Goal: Task Accomplishment & Management: Complete application form

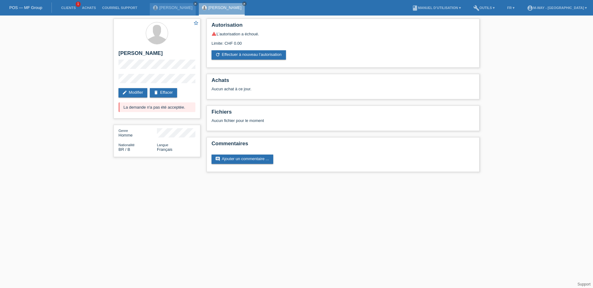
click at [22, 7] on link "POS — MF Group" at bounding box center [25, 7] width 33 height 5
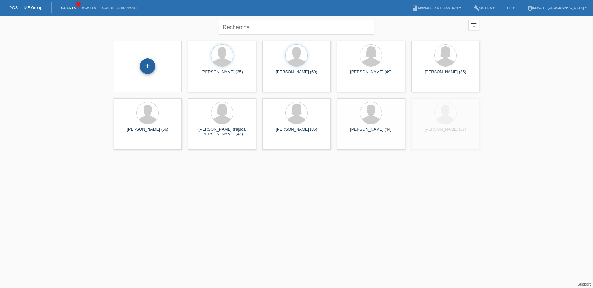
click at [147, 64] on div "+" at bounding box center [148, 66] width 16 height 16
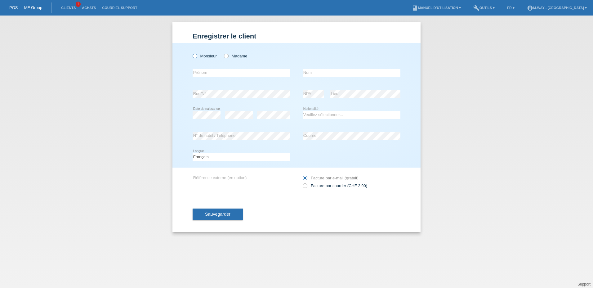
click at [192, 53] on icon at bounding box center [192, 53] width 0 height 0
click at [195, 56] on input "Monsieur" at bounding box center [195, 56] width 4 height 4
radio input "true"
click at [202, 72] on input "text" at bounding box center [242, 73] width 98 height 8
click at [239, 70] on input "text" at bounding box center [242, 73] width 98 height 8
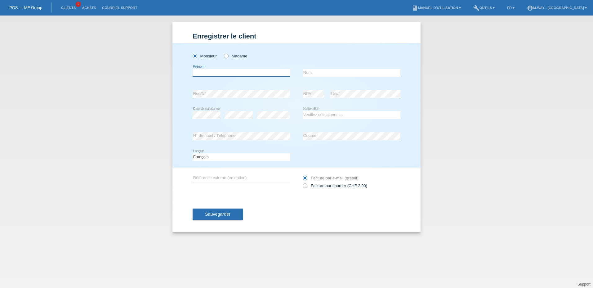
click at [239, 71] on input "text" at bounding box center [242, 73] width 98 height 8
click at [236, 71] on input "text" at bounding box center [242, 73] width 98 height 8
drag, startPoint x: 321, startPoint y: 73, endPoint x: 317, endPoint y: 74, distance: 4.1
click at [321, 73] on input "text" at bounding box center [352, 73] width 98 height 8
click at [252, 71] on input "text" at bounding box center [242, 73] width 98 height 8
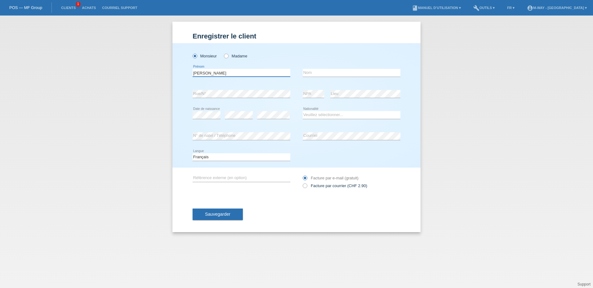
type input "jean-marc"
type input "goncalves-dias"
click at [318, 113] on select "Veuillez sélectionner... Suisse Allemagne Autriche Liechtenstein ------------ A…" at bounding box center [352, 114] width 98 height 7
select select "FR"
click at [303, 111] on select "Veuillez sélectionner... Suisse Allemagne Autriche Liechtenstein ------------ A…" at bounding box center [352, 114] width 98 height 7
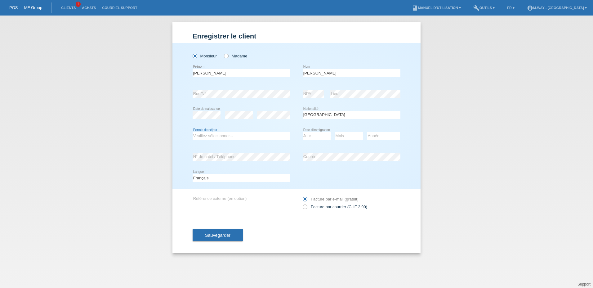
click at [214, 136] on select "Veuillez sélectionner... C B B - Statut de réfugié Autre" at bounding box center [242, 135] width 98 height 7
select select "O"
click at [193, 132] on select "Veuillez sélectionner... C B B - Statut de réfugié Autre" at bounding box center [242, 135] width 98 height 7
click at [110, 81] on div "Enregistrer le client Enregistrer le client Enregistrer le client Monsieur Mada…" at bounding box center [296, 152] width 593 height 272
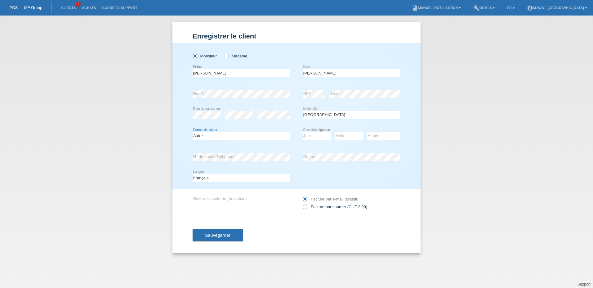
click at [216, 138] on select "Veuillez sélectionner... C B B - Statut de réfugié Autre" at bounding box center [242, 135] width 98 height 7
click at [237, 125] on div "error" at bounding box center [239, 114] width 28 height 21
click at [225, 134] on select "Veuillez sélectionner... C B B - Statut de réfugié Autre" at bounding box center [242, 135] width 98 height 7
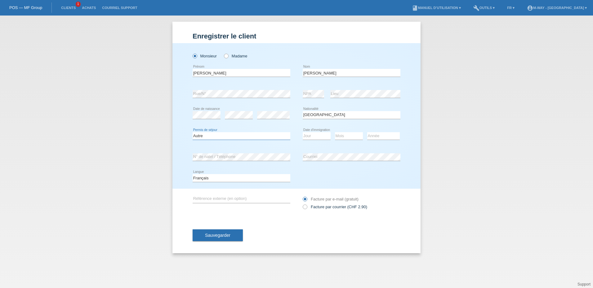
click at [225, 134] on select "Veuillez sélectionner... C B B - Statut de réfugié Autre" at bounding box center [242, 135] width 98 height 7
click at [23, 7] on link "POS — MF Group" at bounding box center [25, 7] width 33 height 5
